Goal: Information Seeking & Learning: Compare options

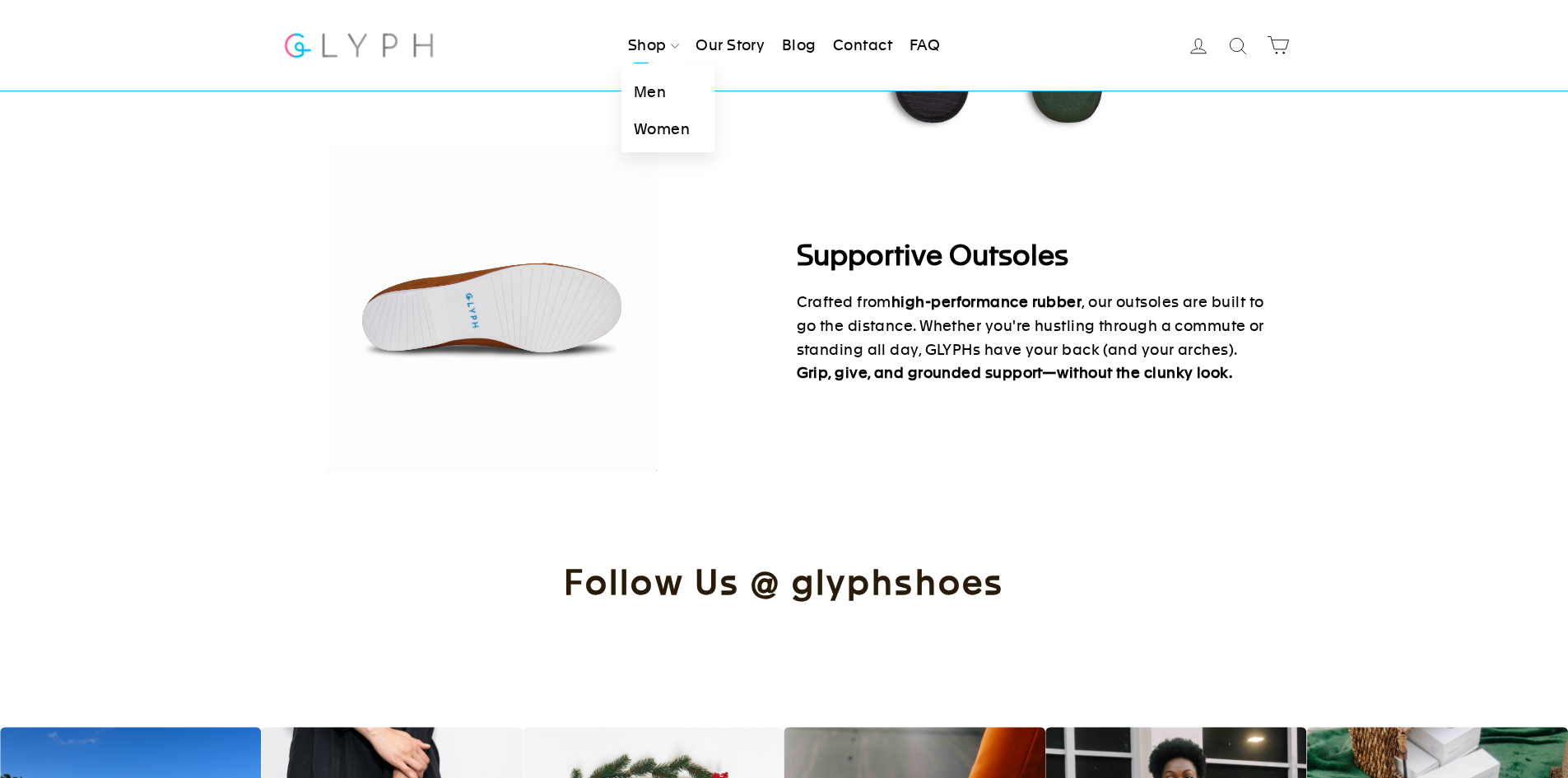
scroll to position [1561, 0]
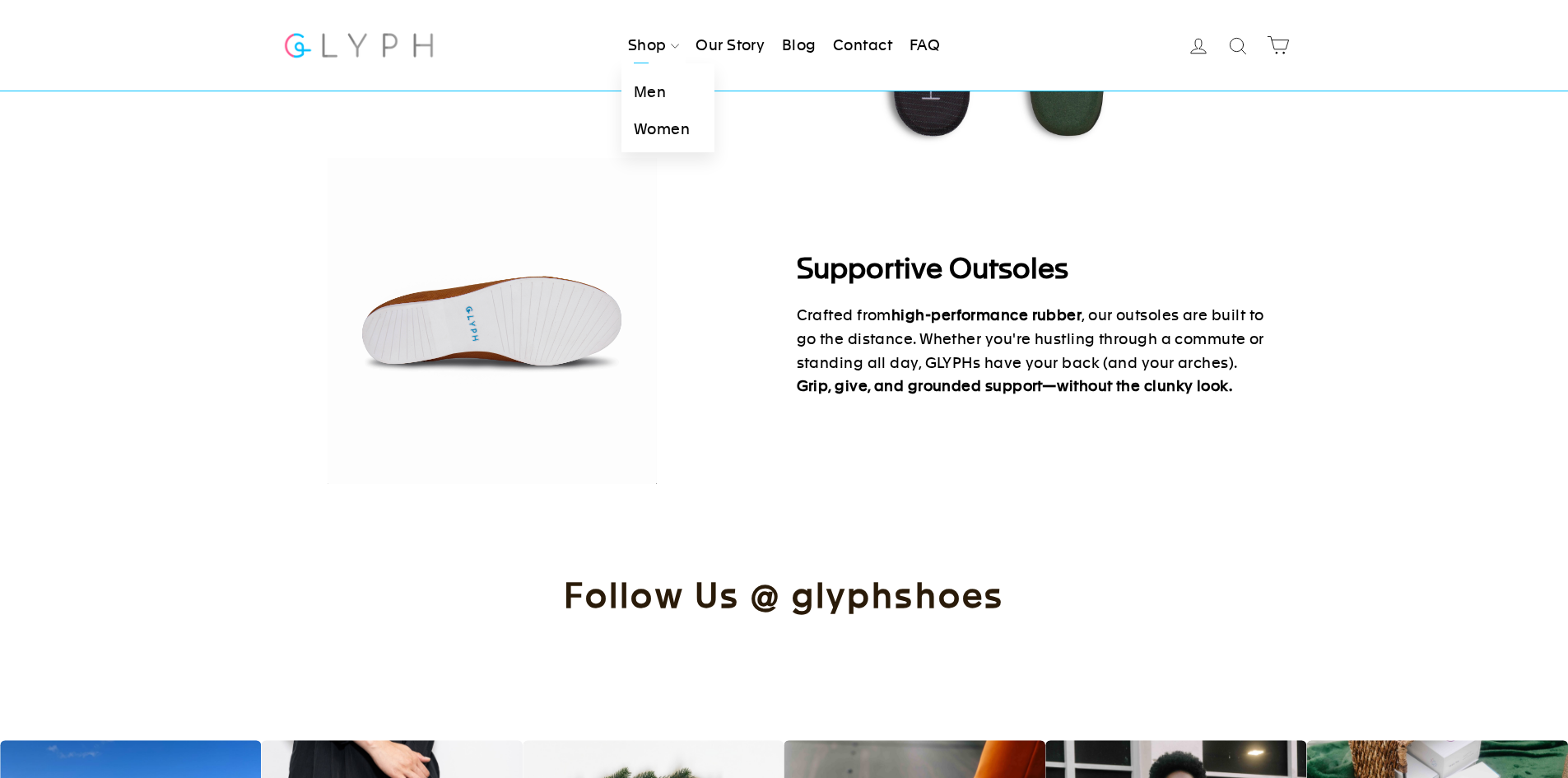
click at [656, 84] on link "Men" at bounding box center [667, 92] width 93 height 37
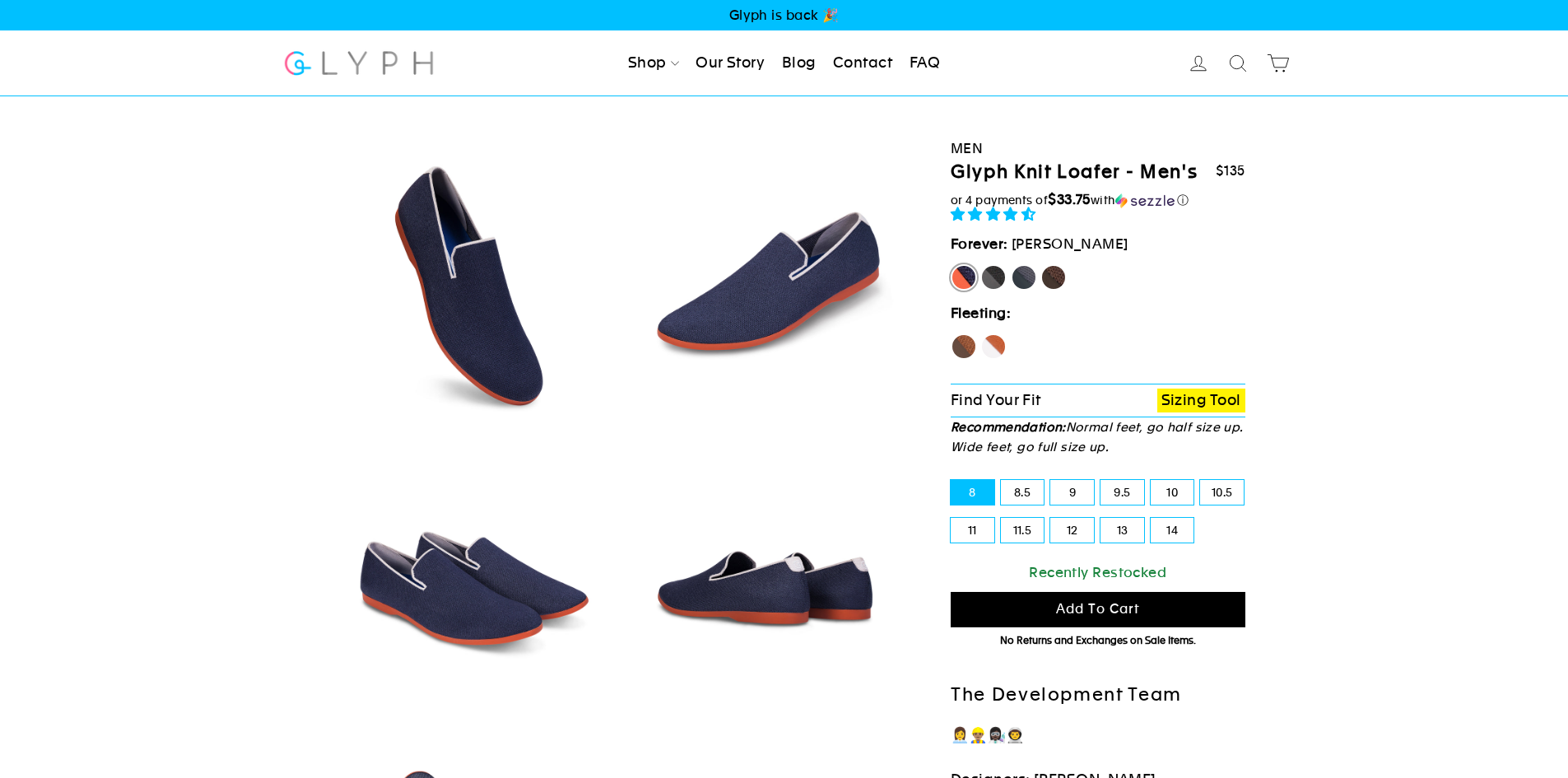
select select "highest-rating"
click at [996, 276] on label "Panther" at bounding box center [993, 277] width 26 height 26
click at [981, 265] on input "Panther" at bounding box center [980, 264] width 1 height 1
radio input "true"
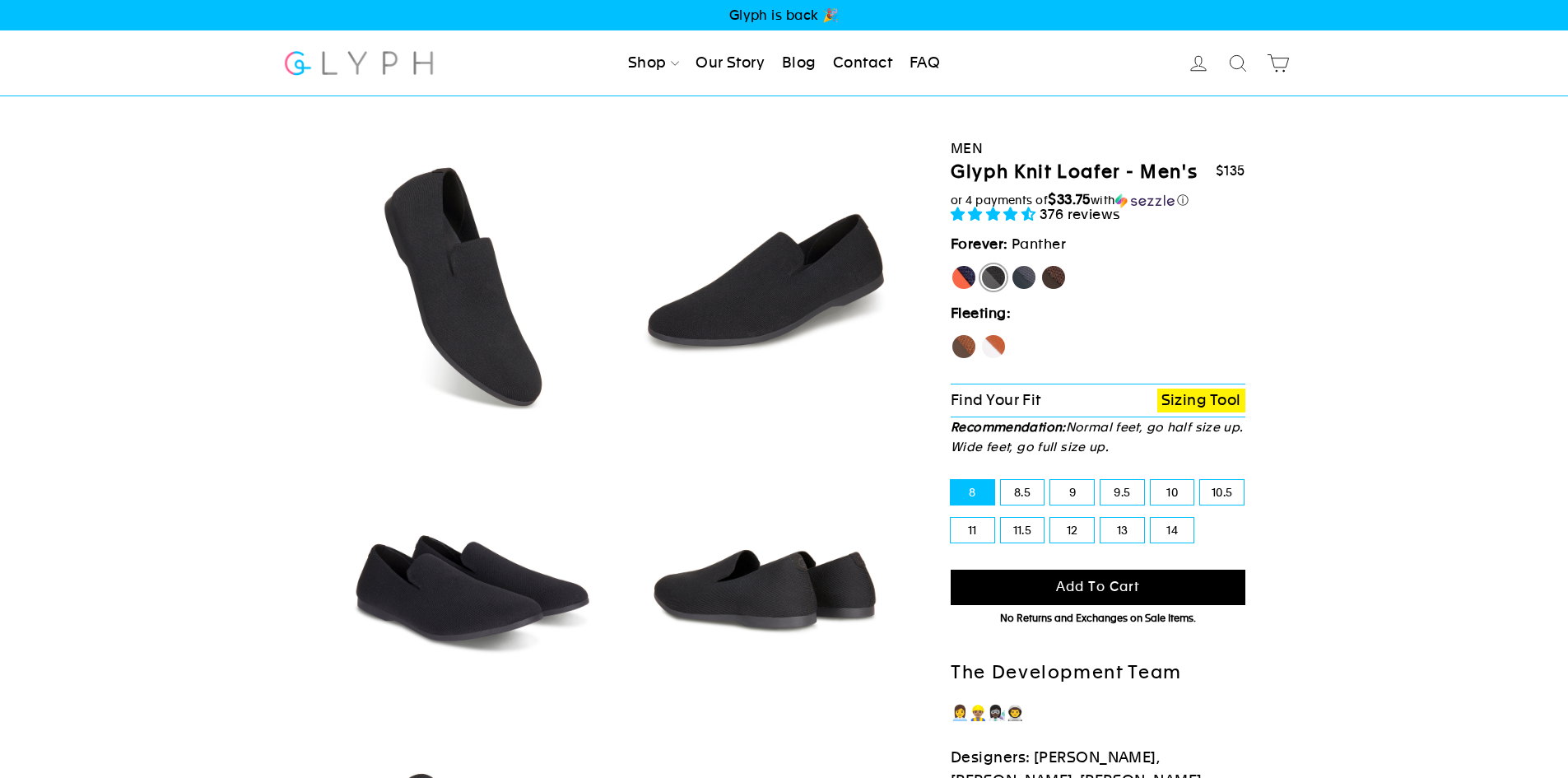
click at [1023, 271] on label "Rhino" at bounding box center [1023, 277] width 26 height 26
click at [1012, 265] on input "Rhino" at bounding box center [1011, 264] width 1 height 1
radio input "true"
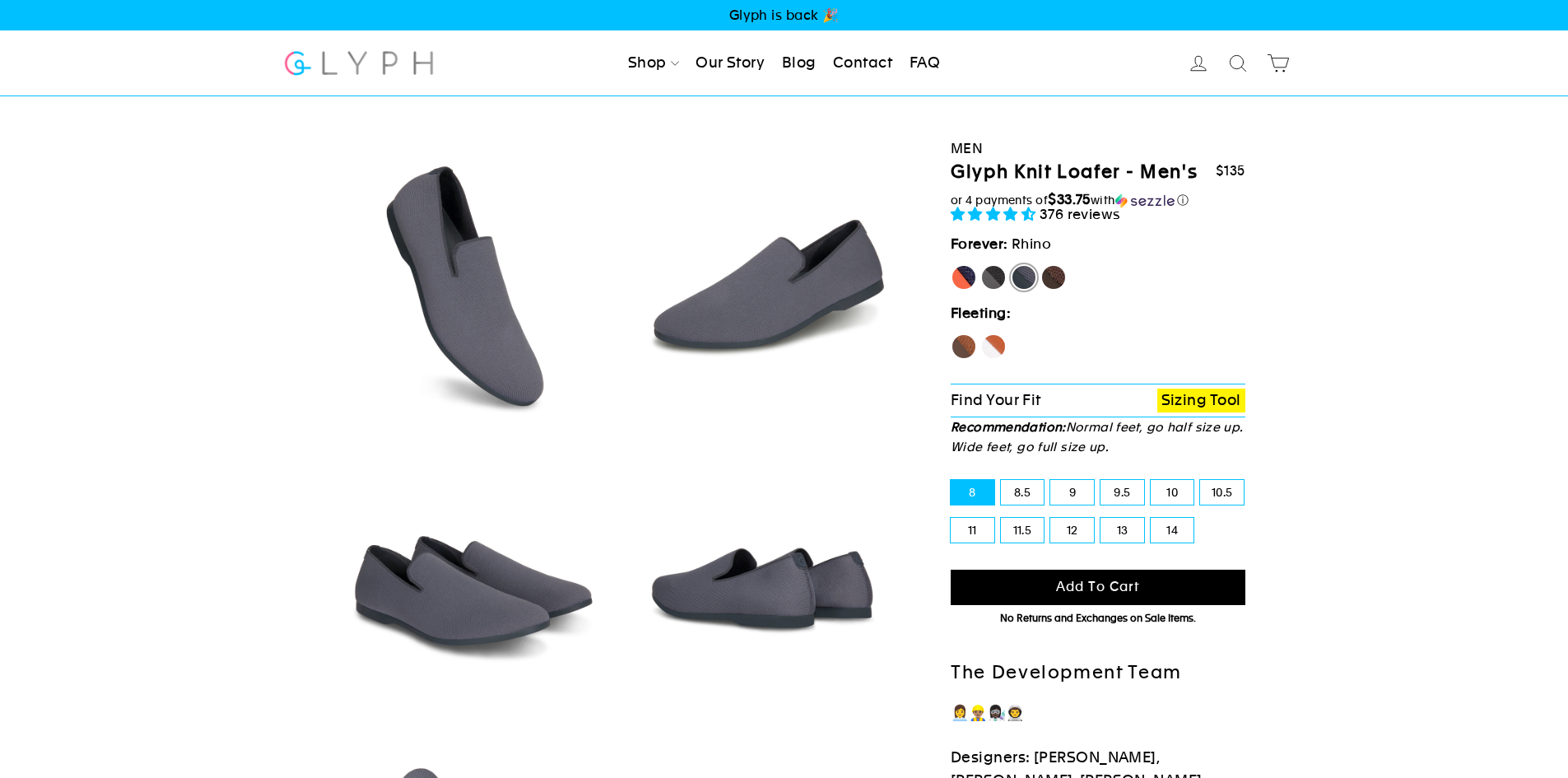
click at [1057, 275] on label "Mustang" at bounding box center [1053, 277] width 26 height 26
click at [1041, 265] on input "Mustang" at bounding box center [1040, 264] width 1 height 1
radio input "true"
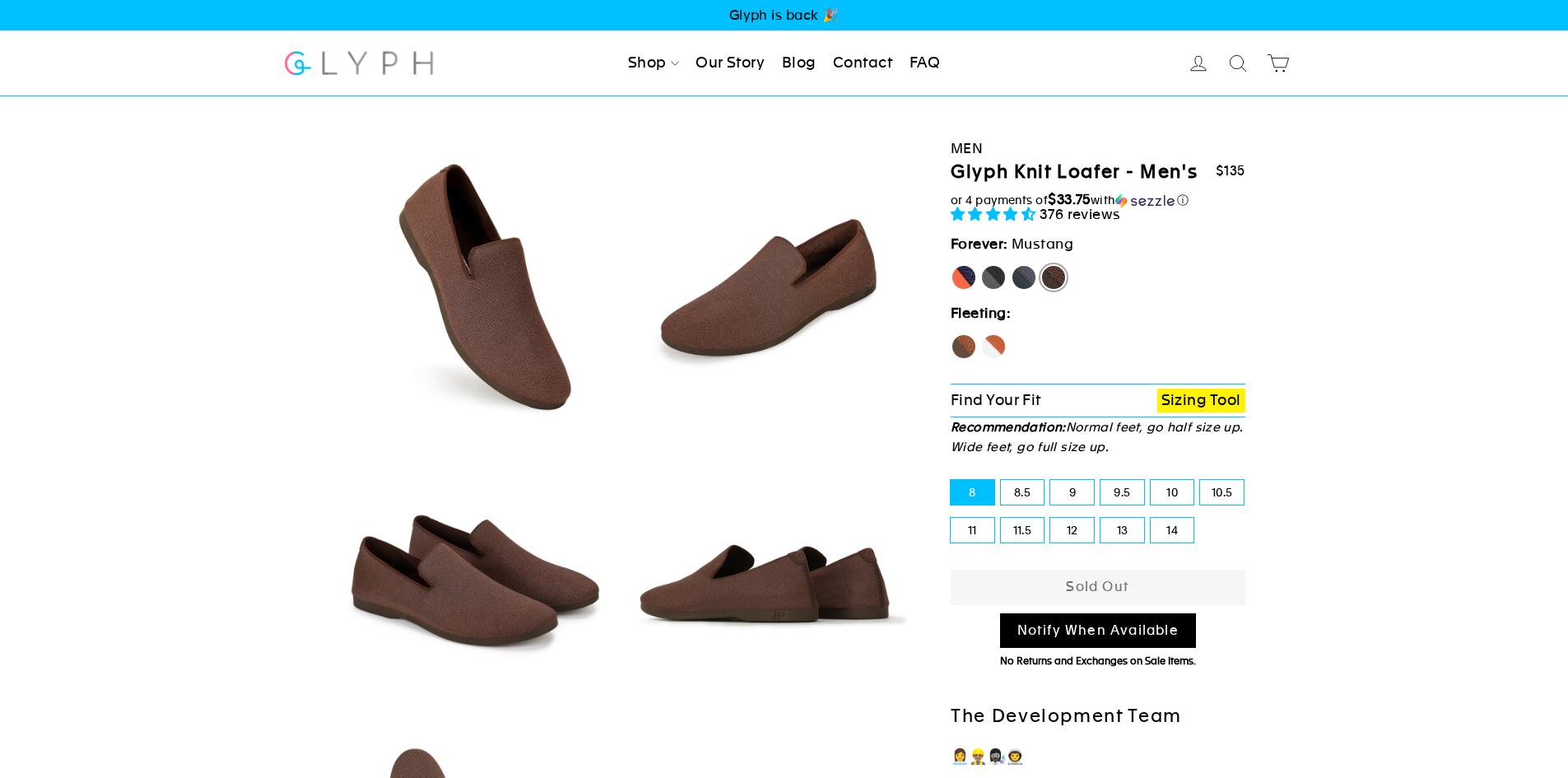
click at [964, 281] on label "[PERSON_NAME]" at bounding box center [963, 277] width 26 height 26
click at [952, 265] on input "[PERSON_NAME]" at bounding box center [951, 264] width 1 height 1
radio input "true"
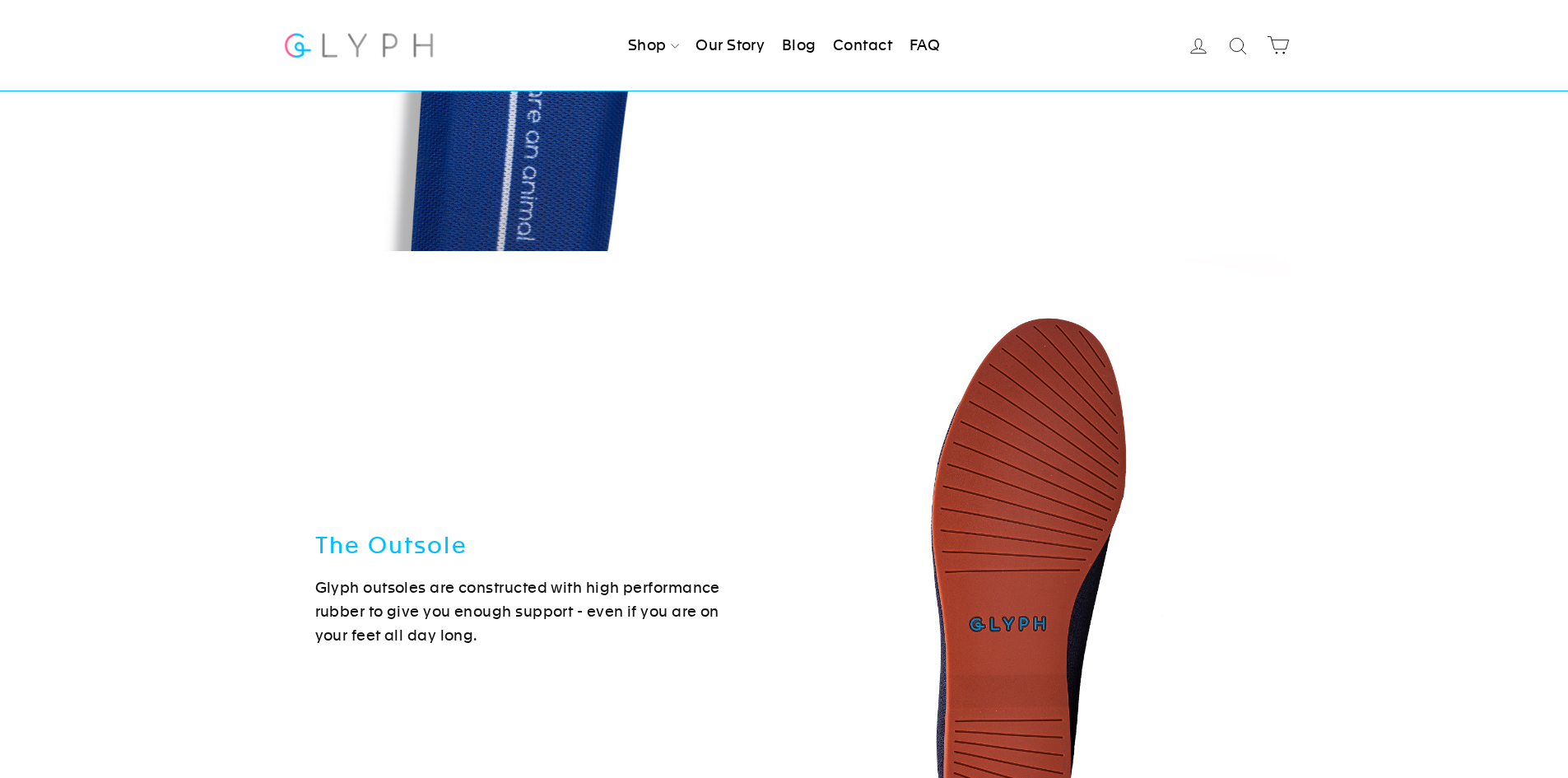
scroll to position [4446, 0]
